Goal: Task Accomplishment & Management: Manage account settings

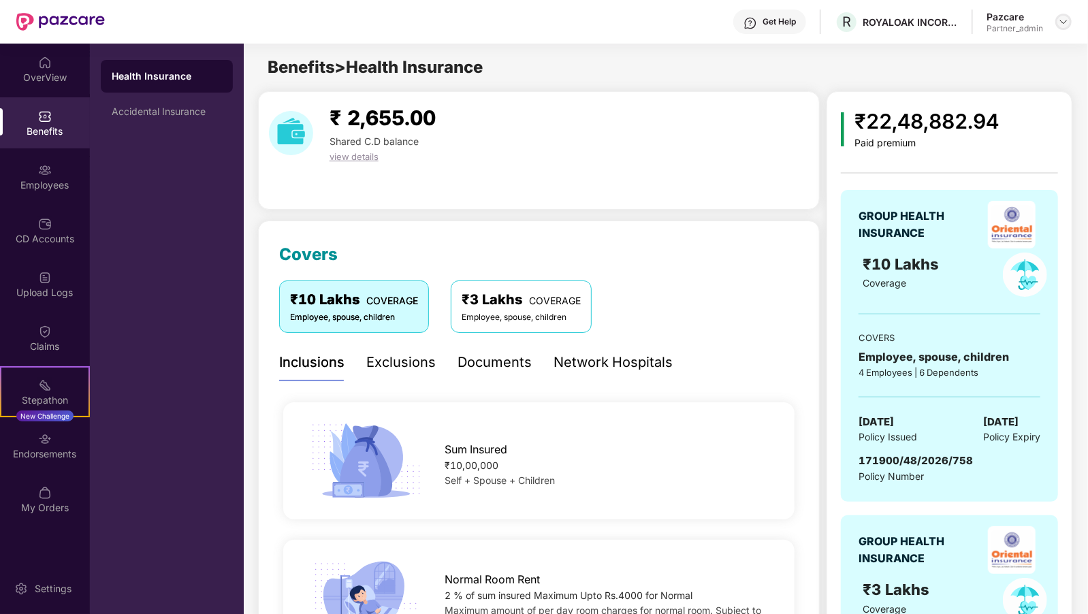
scroll to position [255, 0]
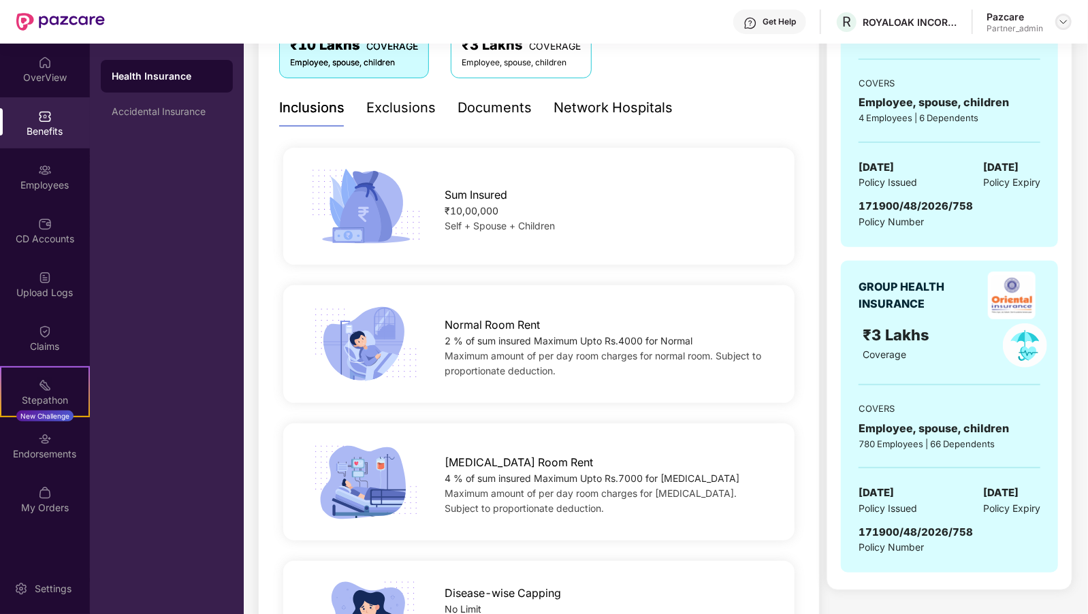
click at [1067, 27] on img at bounding box center [1063, 21] width 11 height 11
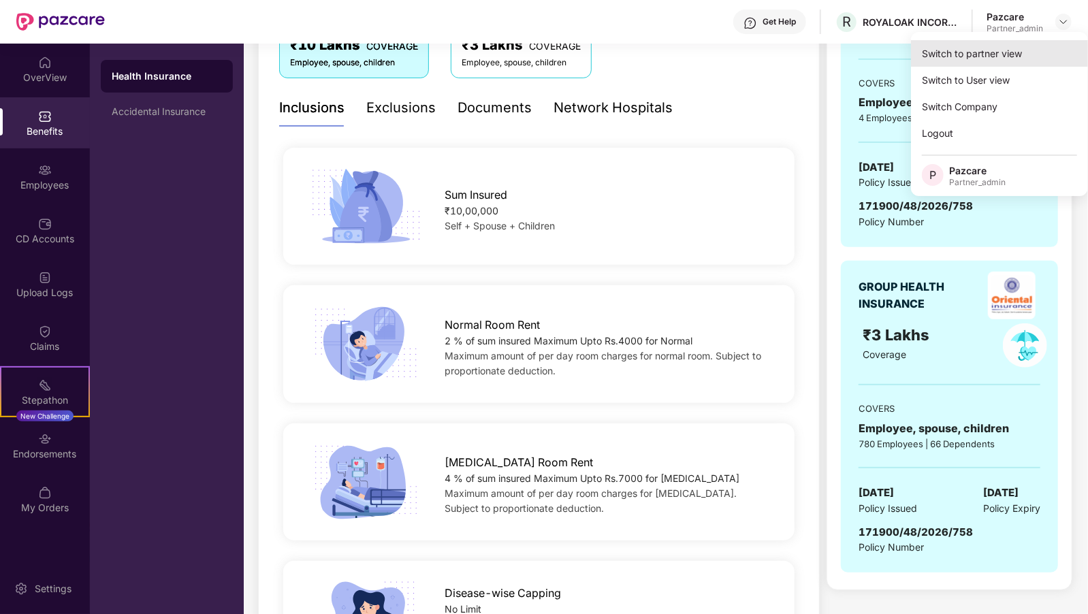
click at [958, 57] on div "Switch to partner view" at bounding box center [999, 53] width 177 height 27
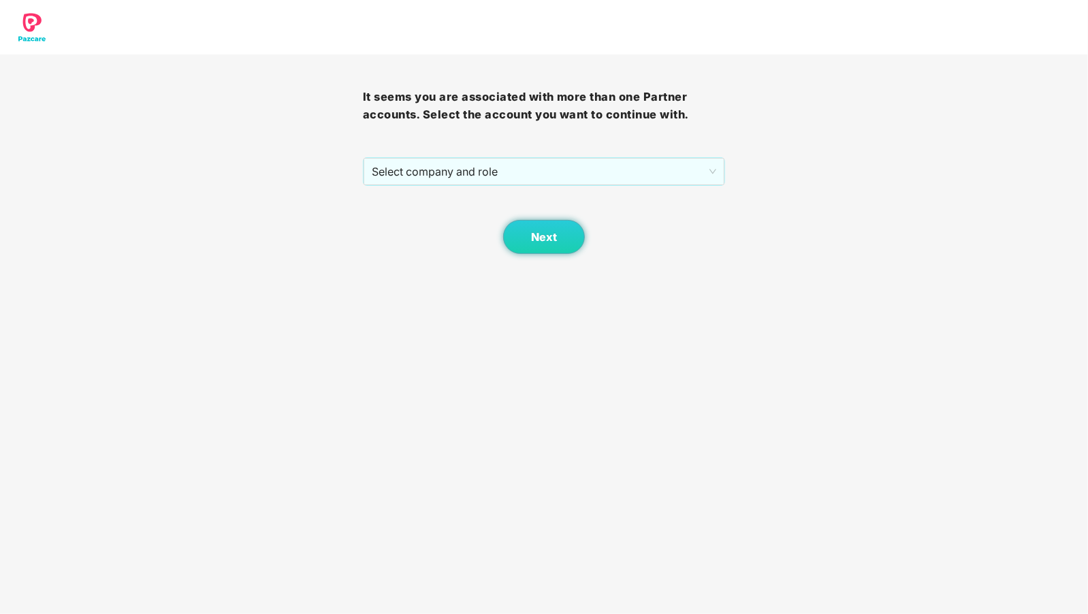
click at [507, 189] on div "Next" at bounding box center [544, 220] width 363 height 68
click at [530, 166] on span "Select company and role" at bounding box center [544, 172] width 345 height 26
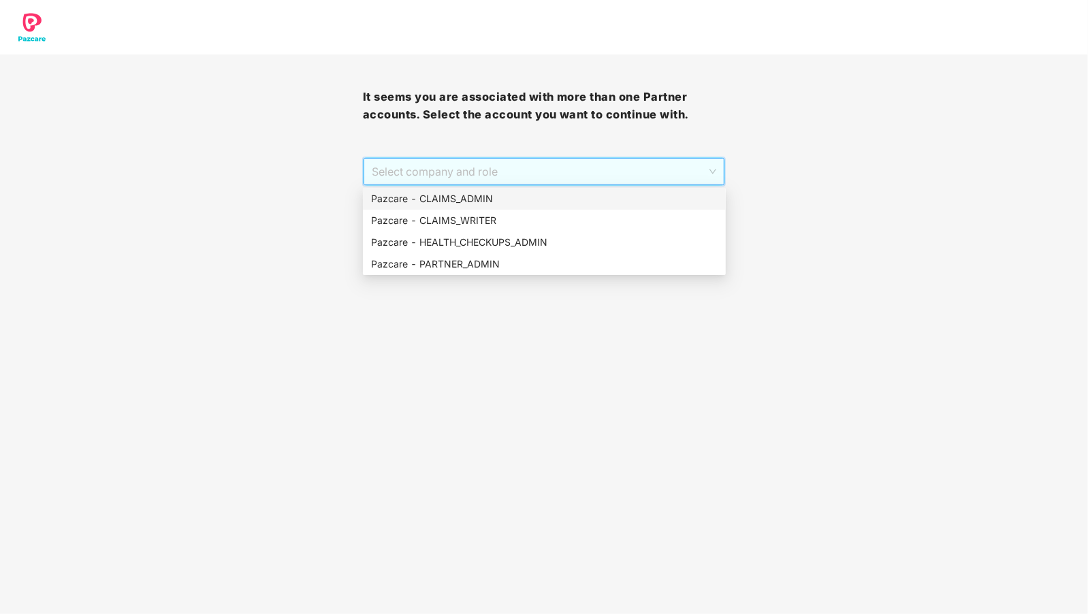
click at [480, 196] on div "Pazcare - CLAIMS_ADMIN" at bounding box center [544, 198] width 346 height 15
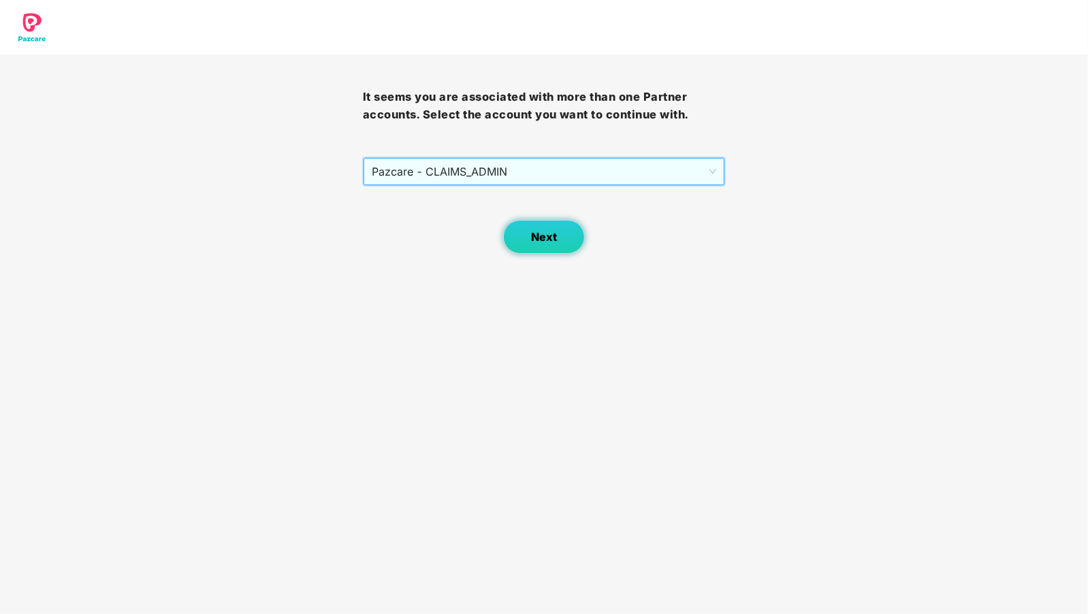
click at [519, 227] on button "Next" at bounding box center [544, 237] width 82 height 34
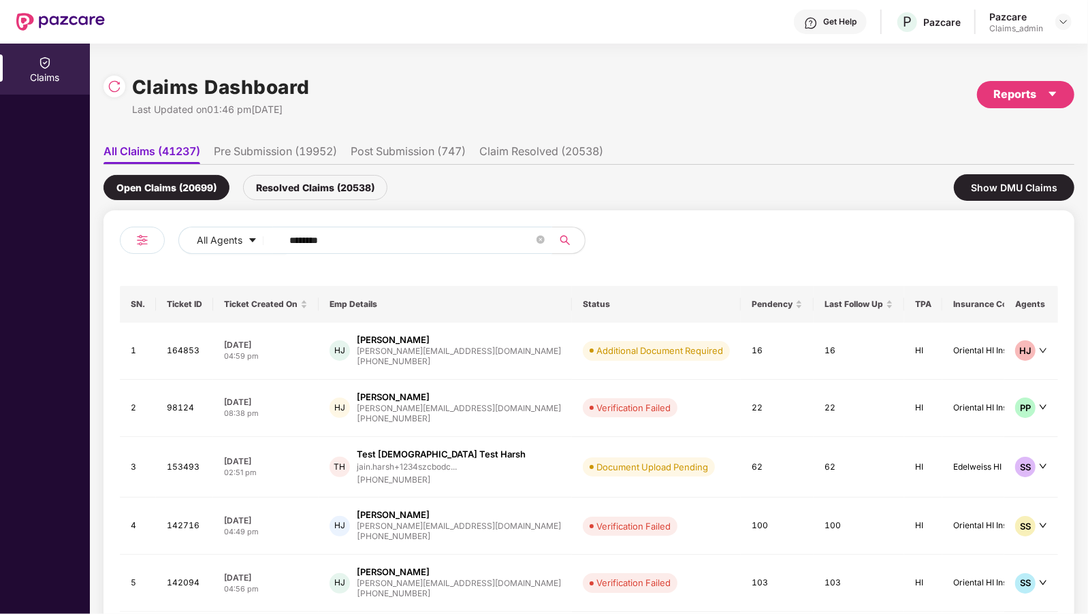
click at [310, 246] on input "********" at bounding box center [411, 240] width 244 height 20
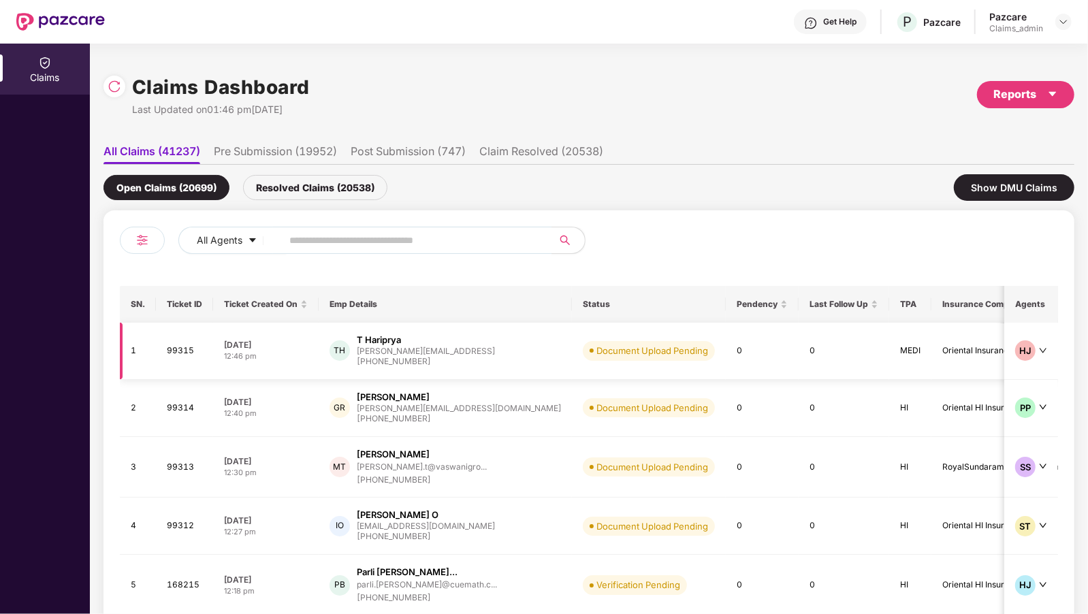
click at [365, 363] on div "[PHONE_NUMBER]" at bounding box center [426, 361] width 138 height 13
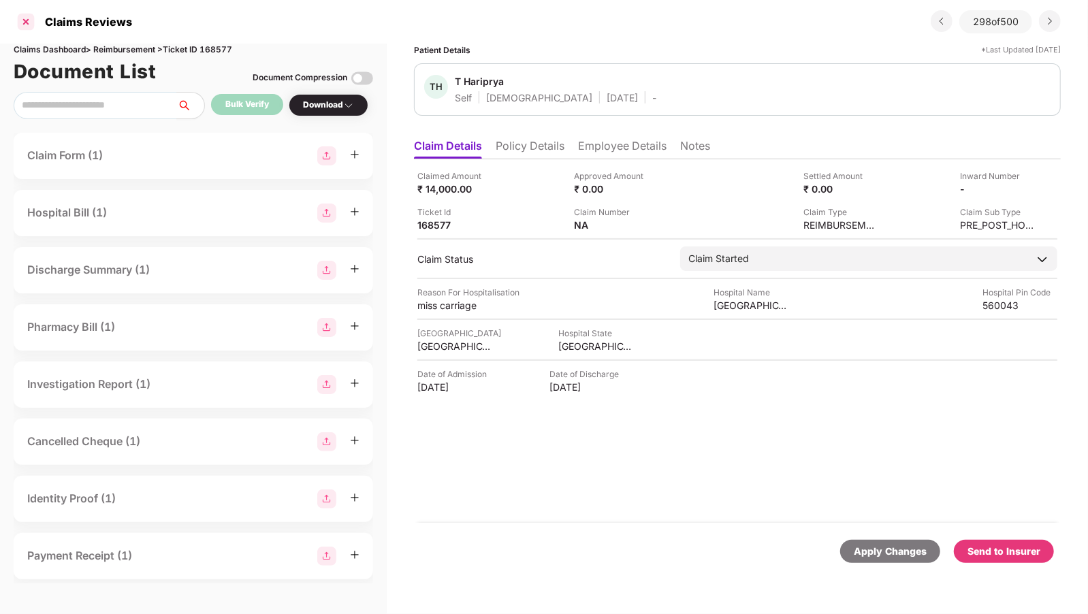
click at [25, 29] on div at bounding box center [26, 22] width 22 height 22
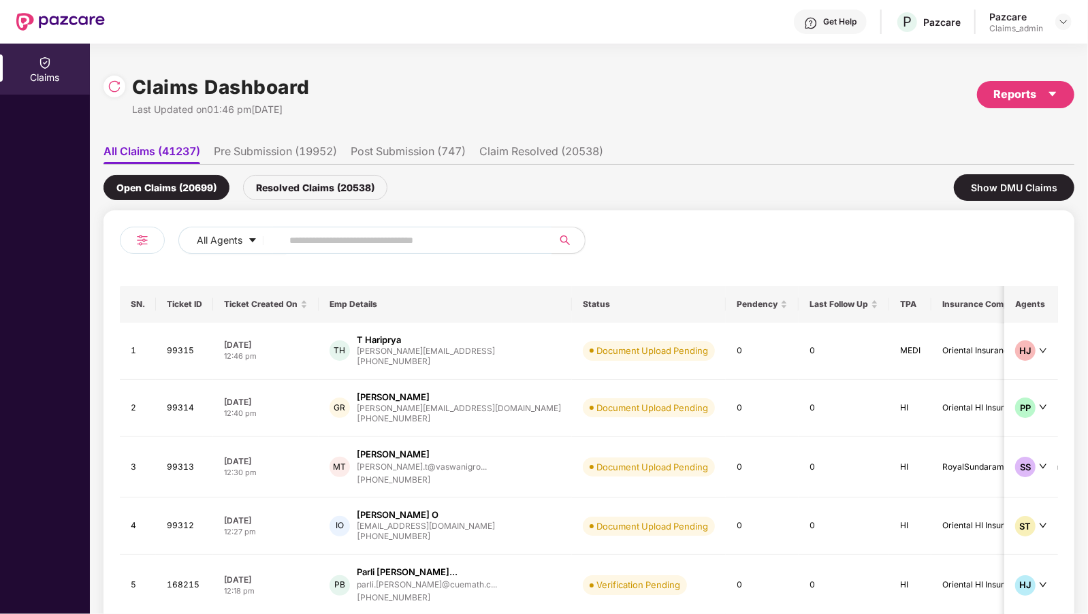
click at [314, 178] on div "Resolved Claims (20538)" at bounding box center [315, 187] width 144 height 25
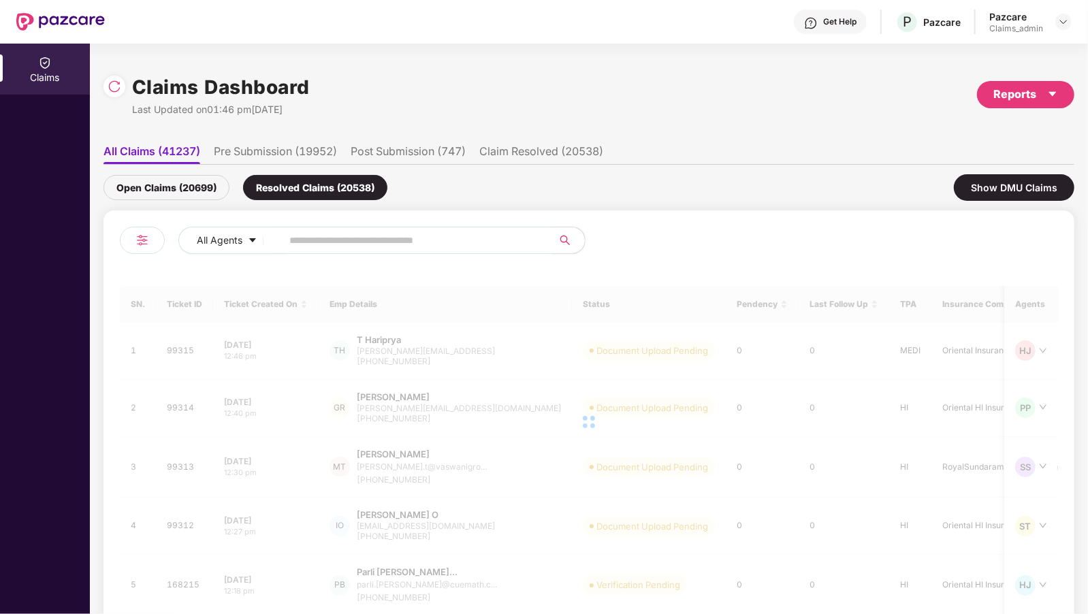
click at [271, 137] on ul "All Claims (41237) Pre Submission (19952) Post Submission (747) Claim Resolved …" at bounding box center [588, 150] width 971 height 27
click at [264, 148] on li "Pre Submission (19952)" at bounding box center [275, 154] width 123 height 20
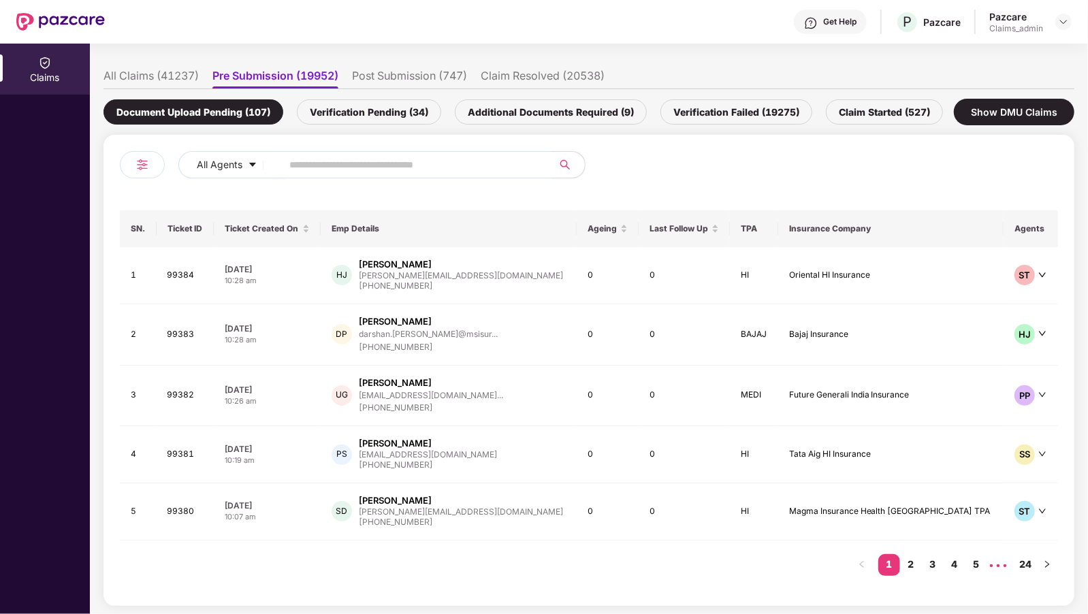
scroll to position [0, 0]
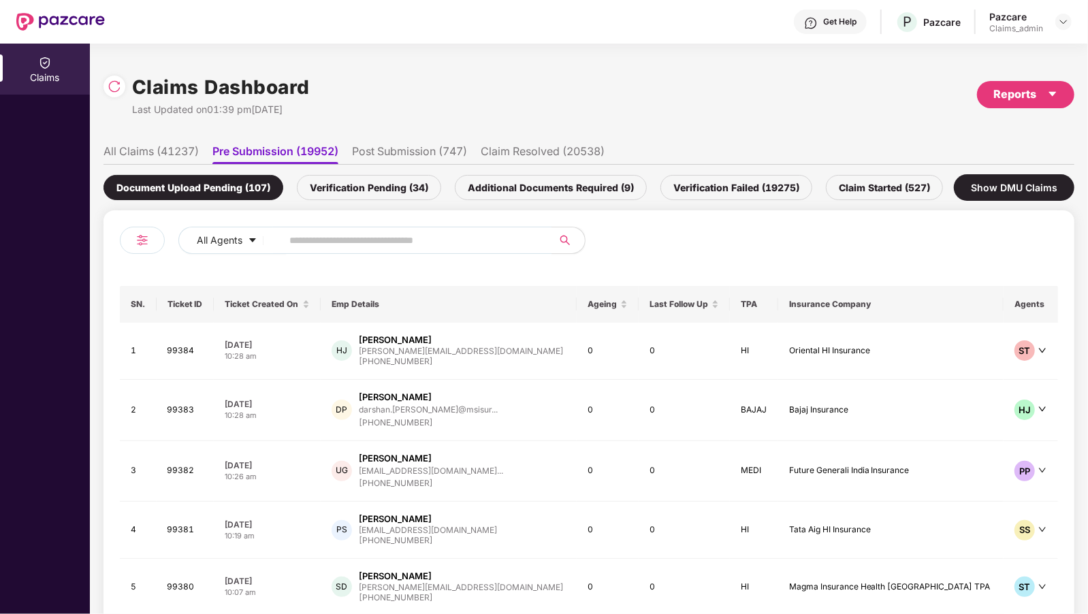
click at [331, 186] on div "Verification Pending (34)" at bounding box center [369, 187] width 144 height 25
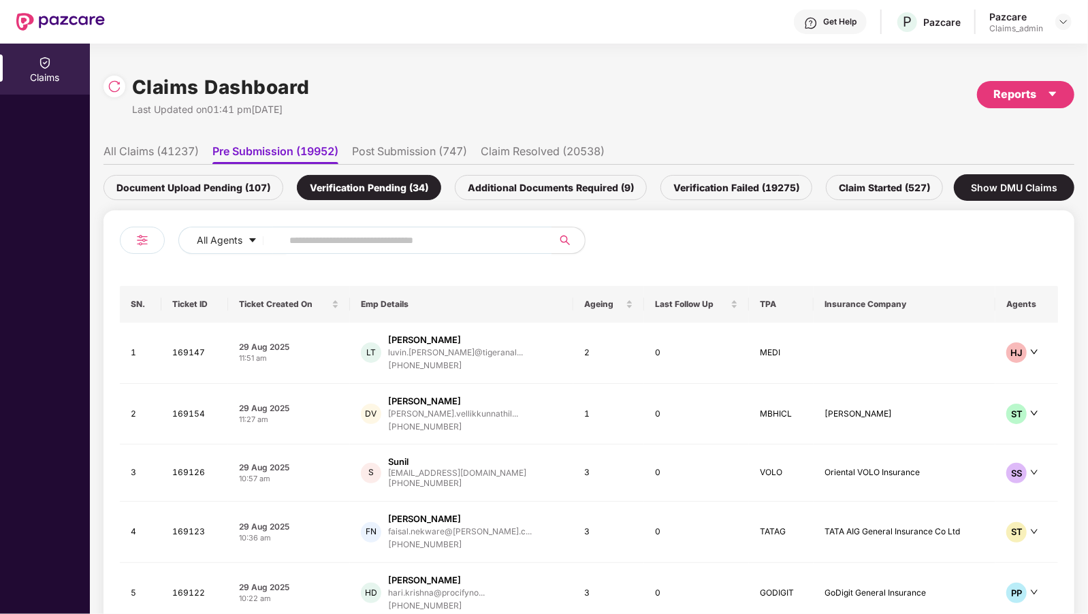
click at [517, 168] on div "Document Upload Pending (107) Verification Pending (34) Additional Documents Re…" at bounding box center [588, 188] width 971 height 46
click at [521, 136] on div "Claims Dashboard Last Updated on 01:41 pm[DATE] Reports All Claims (41237) Pre …" at bounding box center [588, 380] width 971 height 642
click at [510, 151] on li "Claim Resolved (20538)" at bounding box center [543, 154] width 124 height 20
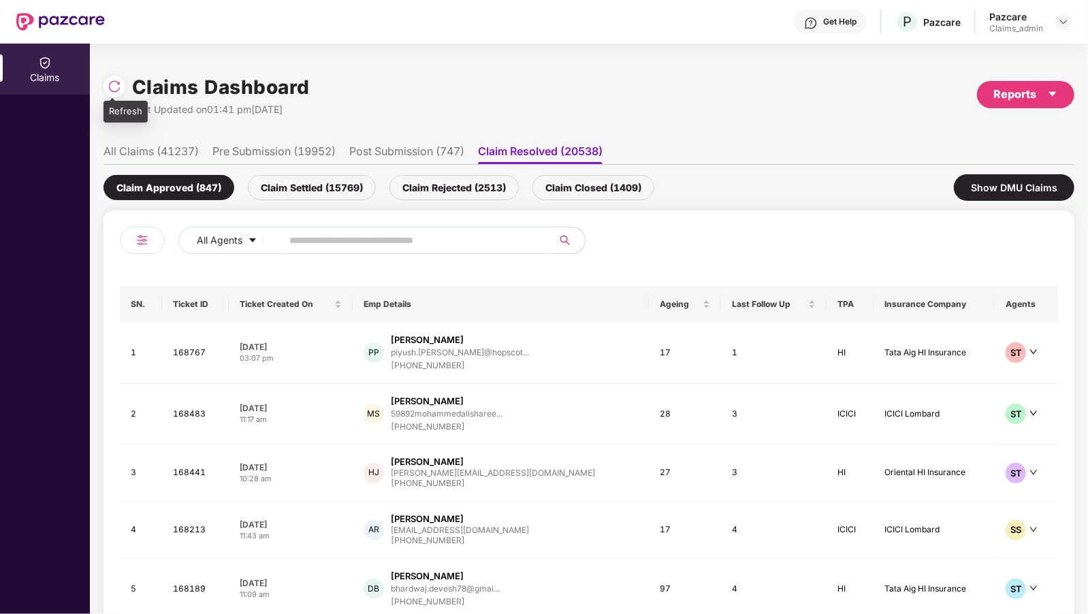
click at [128, 88] on div at bounding box center [117, 84] width 29 height 25
click at [116, 91] on img at bounding box center [115, 87] width 14 height 14
